Goal: Register for event/course

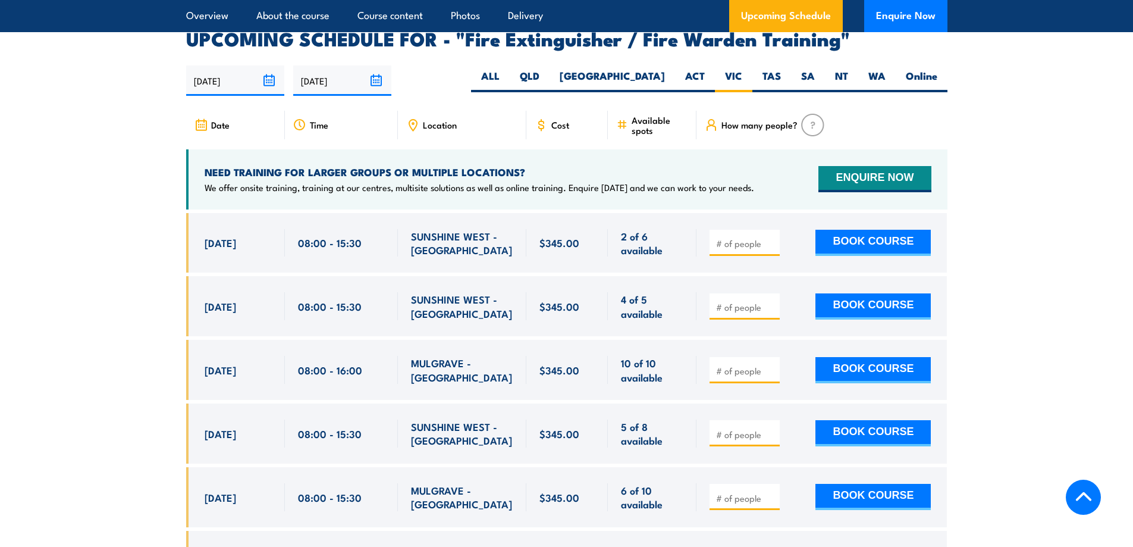
click at [874, 420] on button "BOOK COURSE" at bounding box center [872, 433] width 115 height 26
type input "1"
click at [771, 428] on input "1" at bounding box center [745, 434] width 59 height 12
click at [877, 420] on button "BOOK COURSE" at bounding box center [872, 433] width 115 height 26
click at [885, 420] on button "BOOK COURSE" at bounding box center [872, 433] width 115 height 26
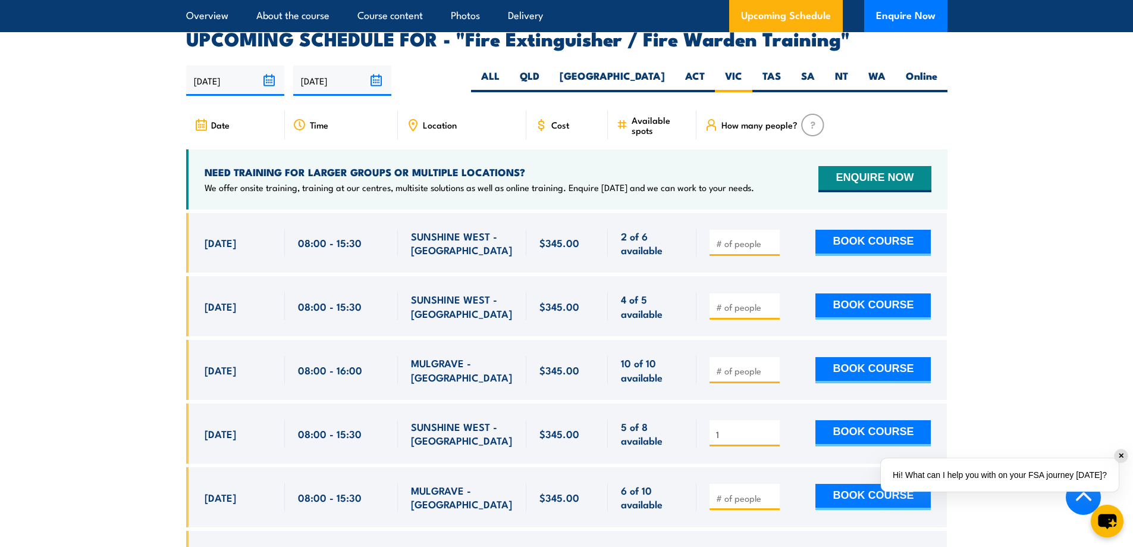
click at [1121, 456] on div "✕" at bounding box center [1121, 455] width 13 height 13
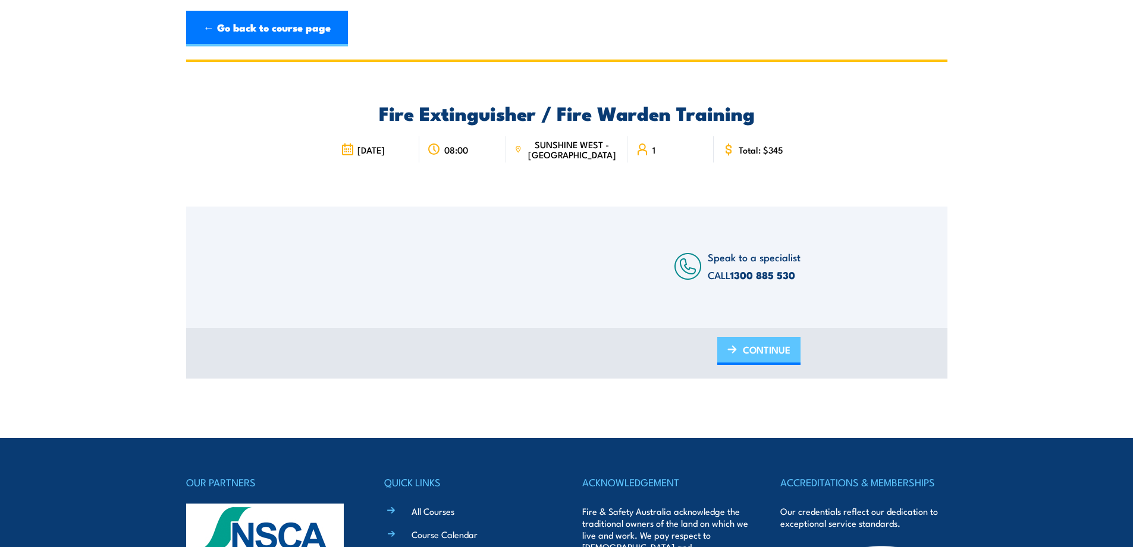
click at [765, 354] on span "CONTINUE" at bounding box center [767, 350] width 48 height 32
click at [732, 347] on img at bounding box center [732, 349] width 10 height 8
click at [757, 350] on span "CONTINUE" at bounding box center [767, 350] width 48 height 32
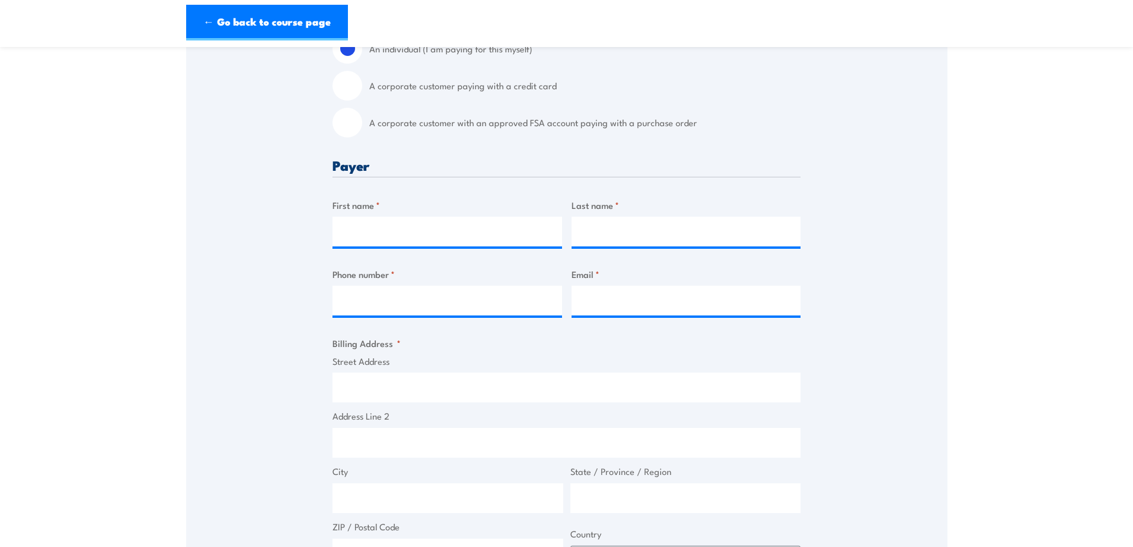
scroll to position [357, 0]
click at [412, 236] on input "First name *" at bounding box center [447, 232] width 230 height 30
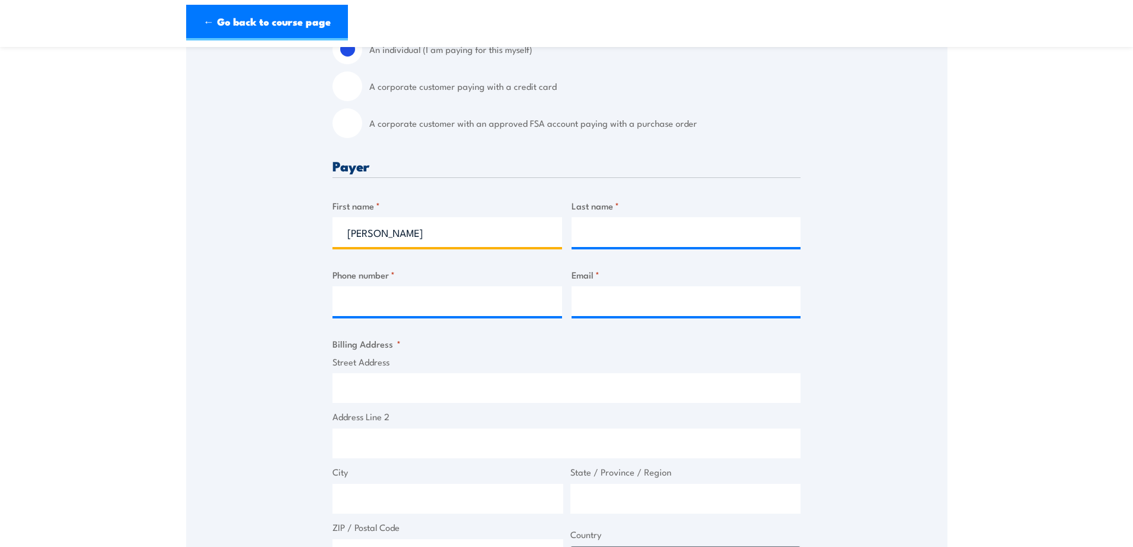
type input "[PERSON_NAME]"
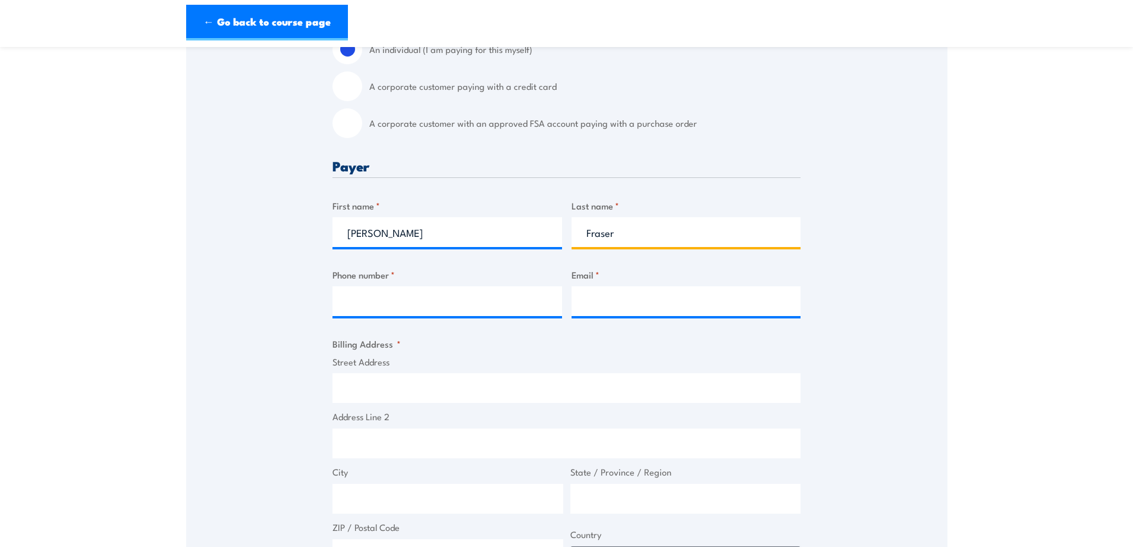
type input "Fraser"
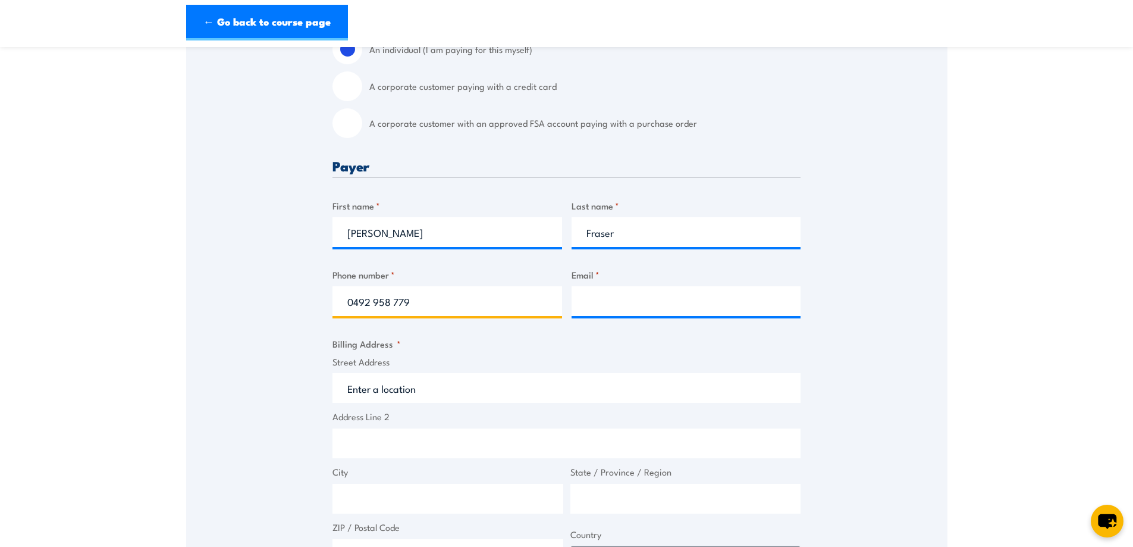
type input "0492 958 779"
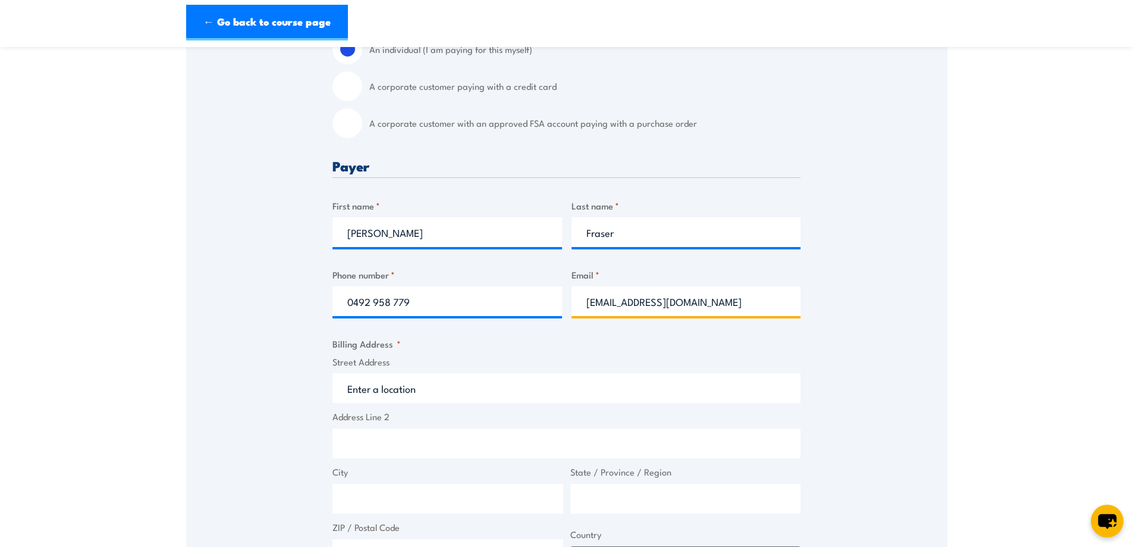
type input "[EMAIL_ADDRESS][DOMAIN_NAME]"
type input "Level 3 Building 2"
type input "[STREET_ADDRESS][PERSON_NAME]"
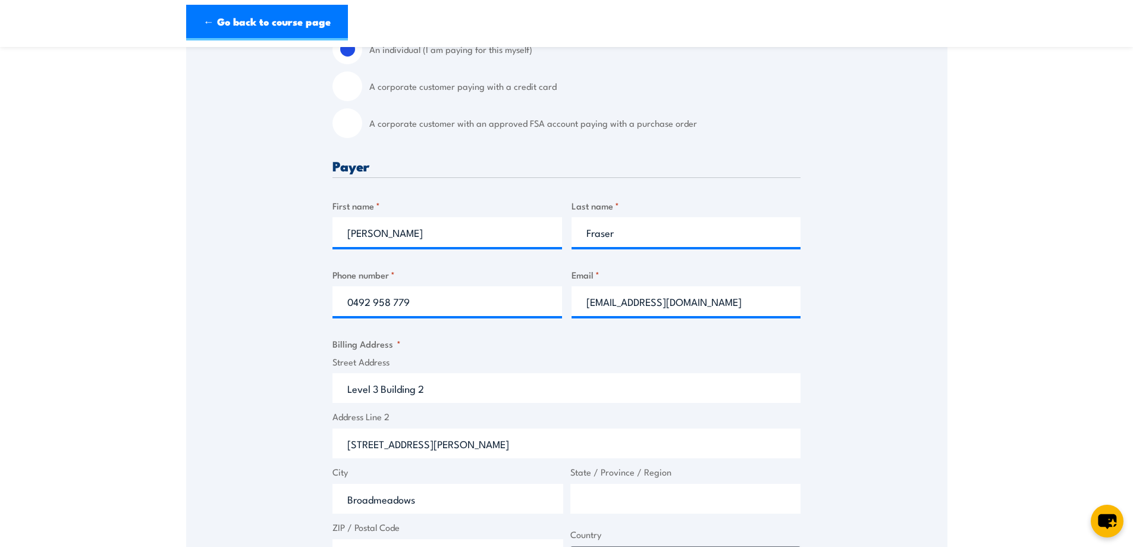
type input "Broadmeadows"
type input "Vic"
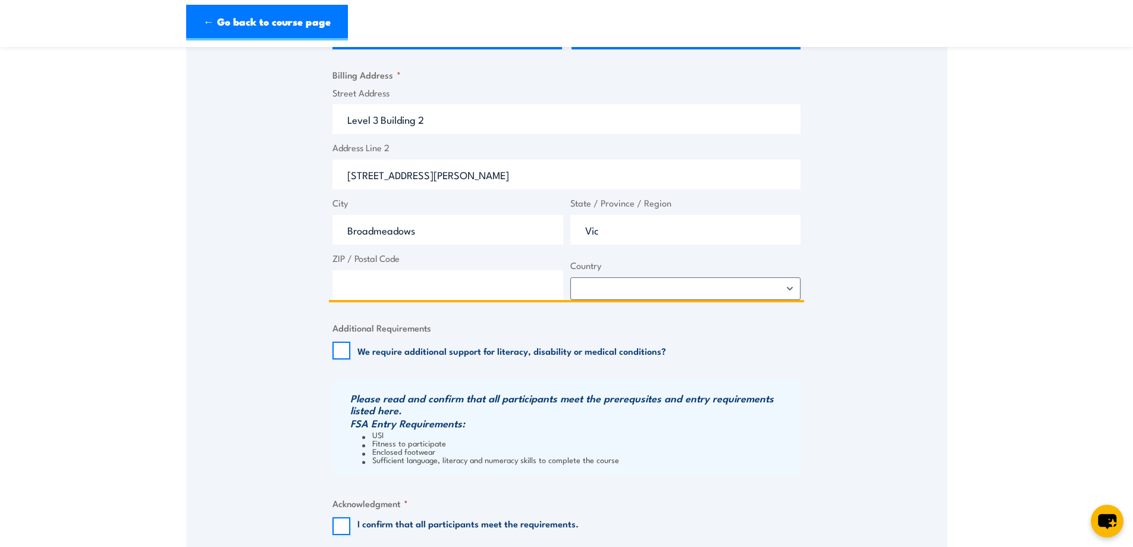
scroll to position [638, 0]
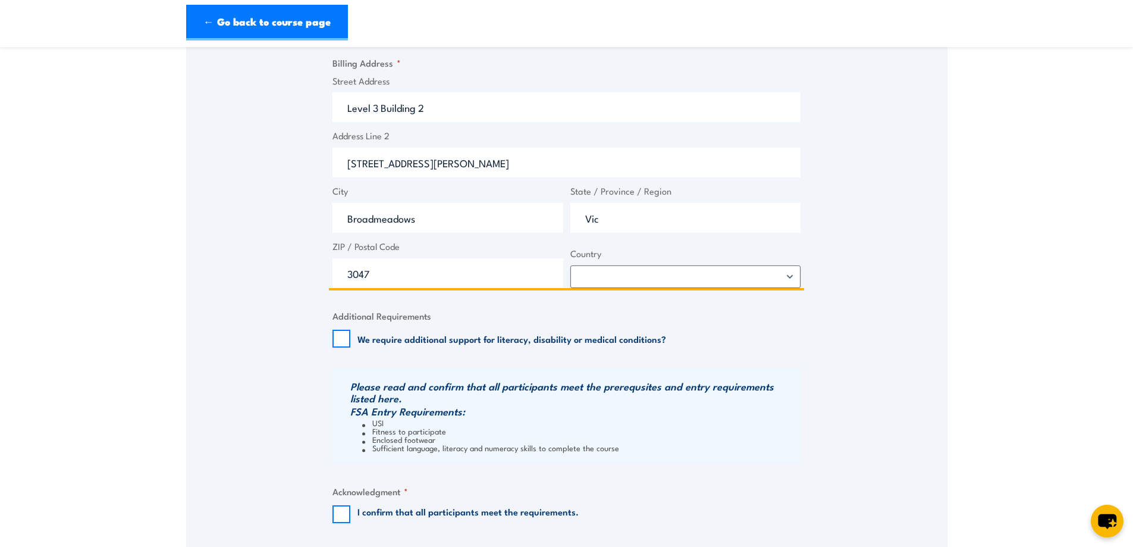
type input "3047"
select select "[GEOGRAPHIC_DATA]"
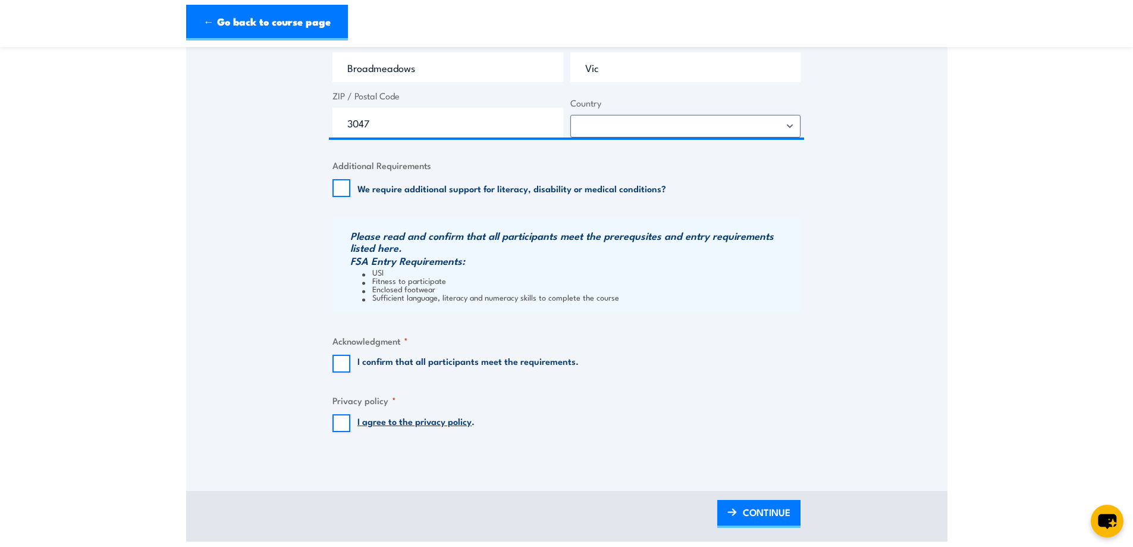
scroll to position [816, 0]
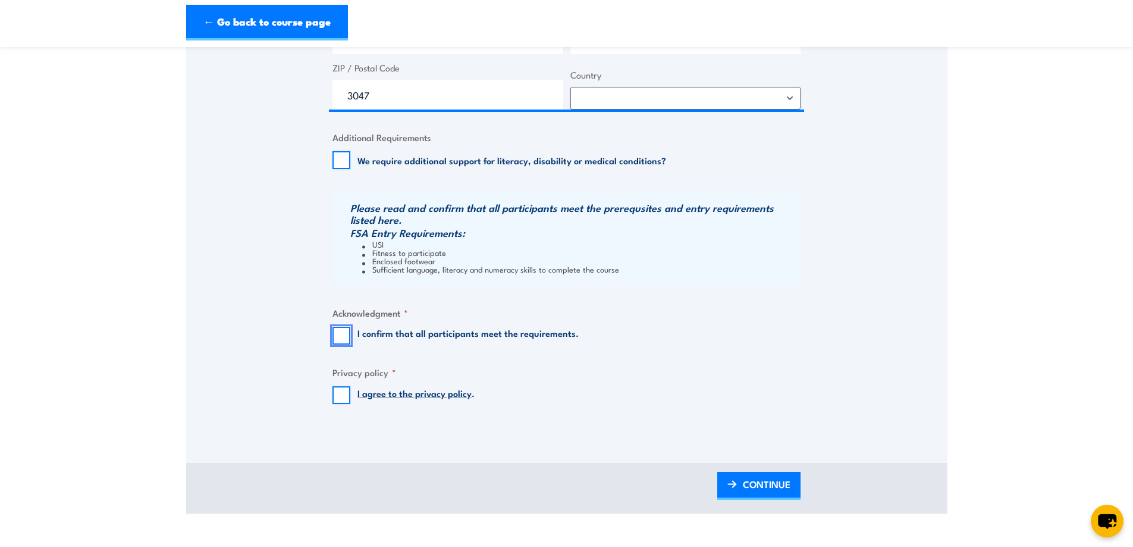
click at [334, 336] on input "I confirm that all participants meet the requirements." at bounding box center [341, 336] width 18 height 18
checkbox input "true"
click at [336, 398] on input "I agree to the privacy policy ." at bounding box center [341, 395] width 18 height 18
checkbox input "true"
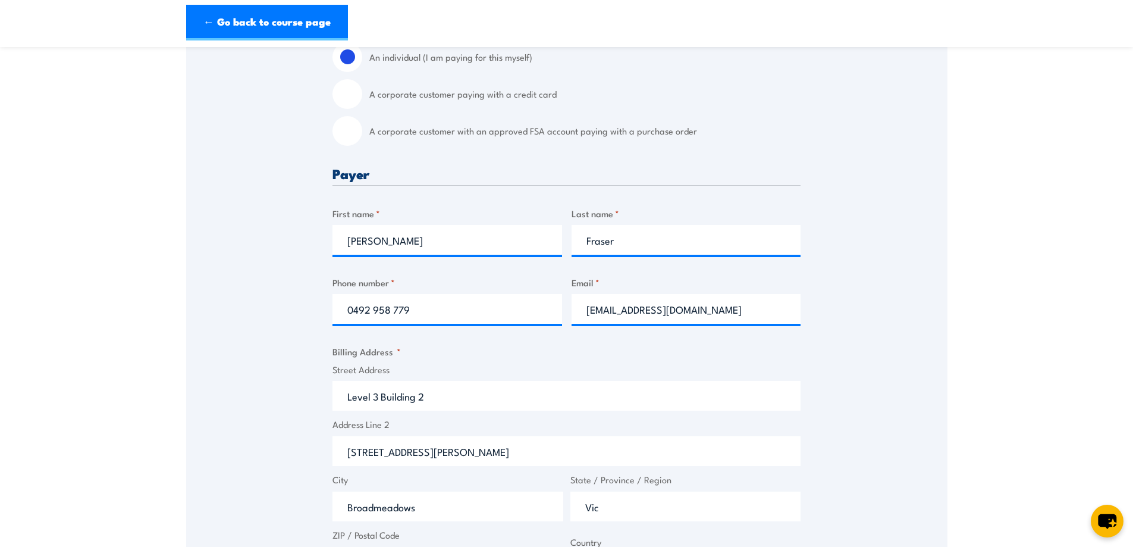
scroll to position [578, 0]
